Goal: Information Seeking & Learning: Learn about a topic

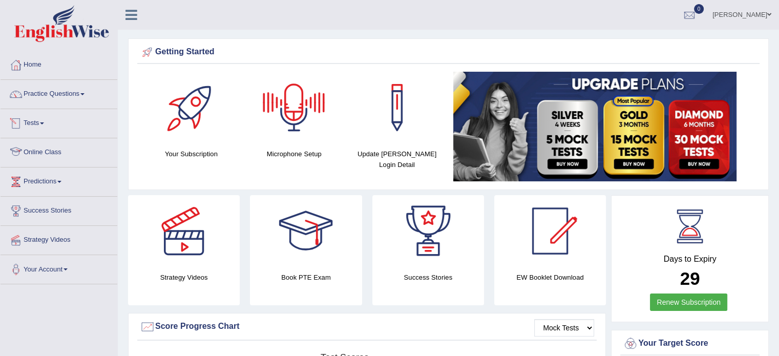
click at [14, 154] on div at bounding box center [15, 152] width 15 height 15
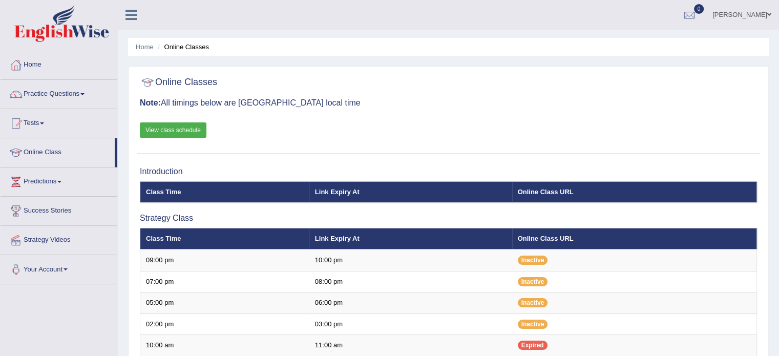
click at [174, 124] on link "View class schedule" at bounding box center [173, 129] width 67 height 15
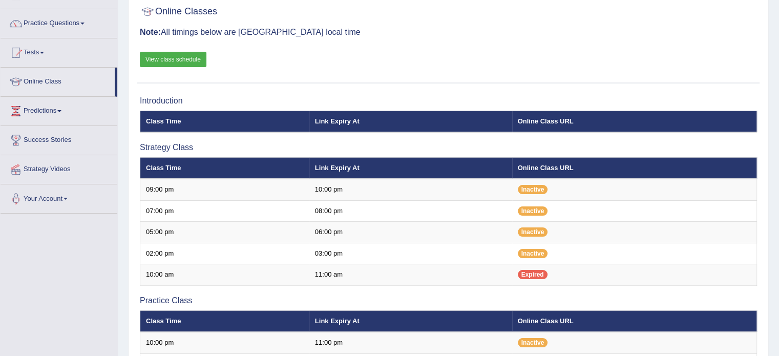
scroll to position [72, 0]
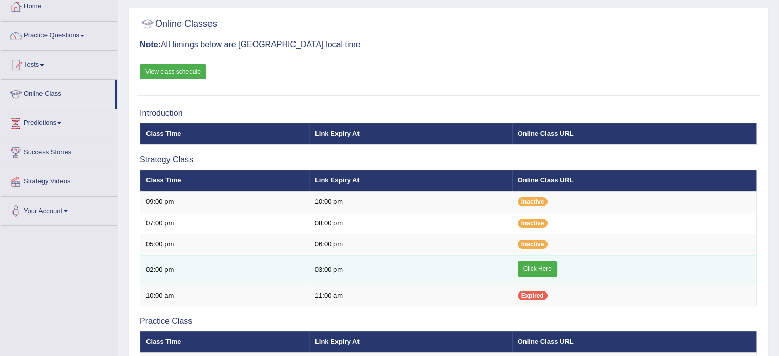
click at [524, 265] on link "Click Here" at bounding box center [537, 268] width 39 height 15
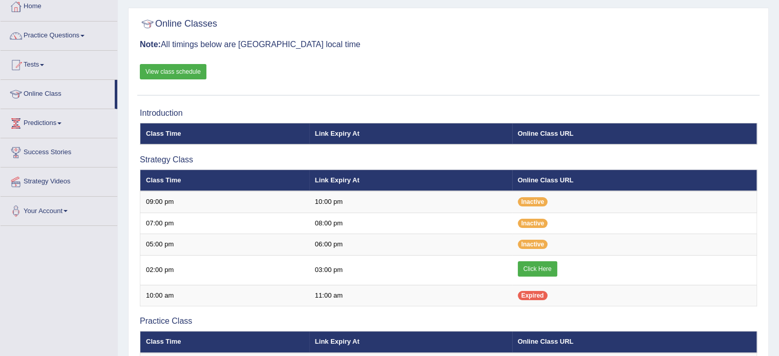
scroll to position [58, 0]
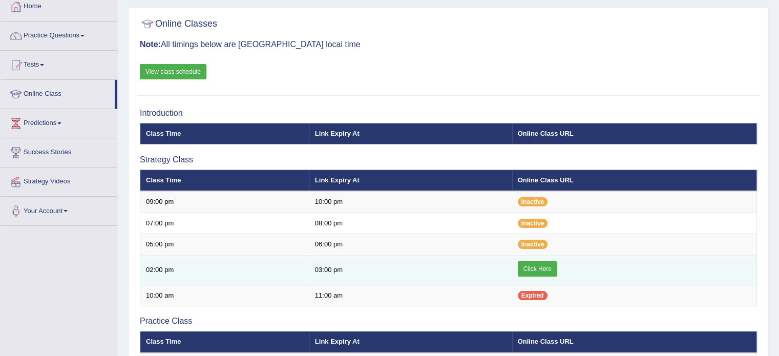
click at [547, 264] on link "Click Here" at bounding box center [537, 268] width 39 height 15
click at [527, 264] on link "Click Here" at bounding box center [537, 268] width 39 height 15
click at [533, 270] on link "Click Here" at bounding box center [537, 268] width 39 height 15
